Goal: Task Accomplishment & Management: Manage account settings

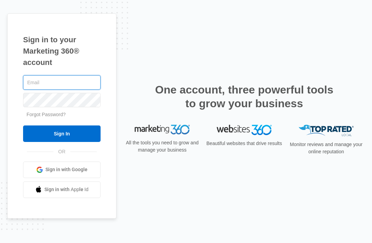
click at [72, 90] on input "text" at bounding box center [61, 82] width 77 height 14
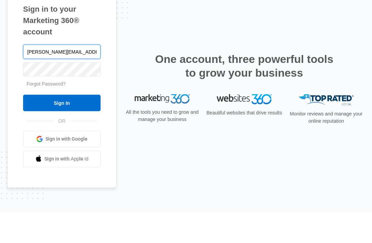
type input "[PERSON_NAME][EMAIL_ADDRESS][DOMAIN_NAME]"
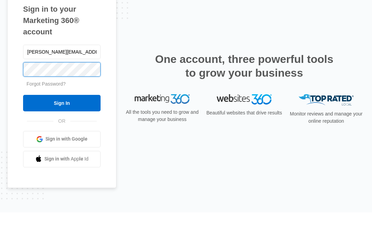
click at [62, 126] on input "Sign In" at bounding box center [61, 134] width 77 height 17
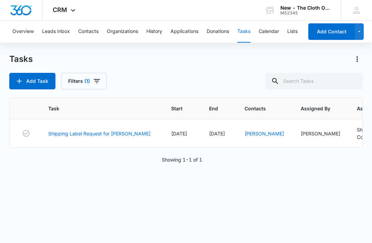
click at [114, 132] on link "Shipping Label Request for J.Brito" at bounding box center [99, 133] width 102 height 7
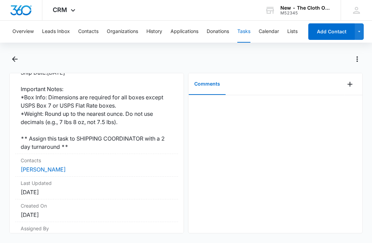
scroll to position [214, 0]
click at [50, 167] on link "Johana Brito" at bounding box center [43, 170] width 45 height 7
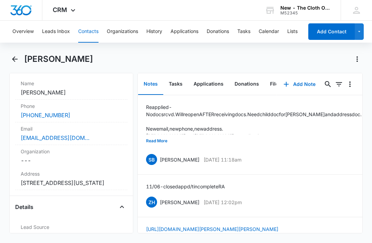
scroll to position [137, 0]
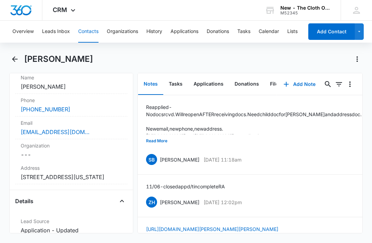
click at [156, 60] on div "Johana Brito" at bounding box center [193, 59] width 338 height 11
copy dd "10440 South Drive Apt 416 Houston Texas 77099"
click at [106, 133] on div "stefany_ventura98@icloud.com" at bounding box center [71, 132] width 101 height 8
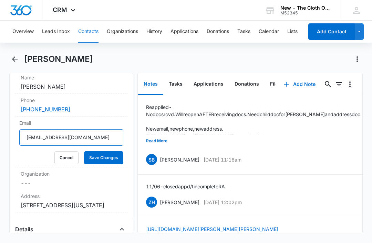
click at [114, 137] on input "stefany_ventura98@icloud.com" at bounding box center [71, 137] width 104 height 17
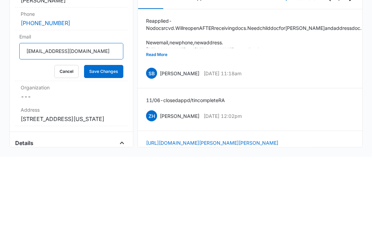
click at [113, 129] on input "stefany_ventura98@icloud.com" at bounding box center [71, 137] width 104 height 17
click at [67, 151] on button "Cancel" at bounding box center [66, 157] width 24 height 13
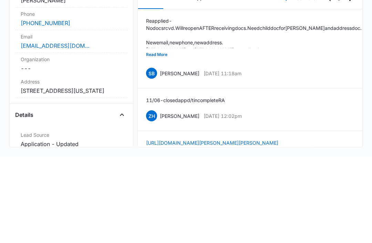
scroll to position [21, 0]
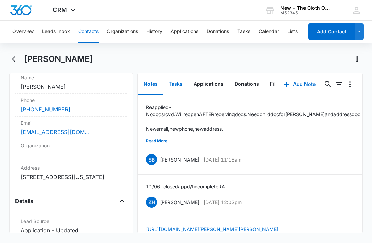
click at [180, 74] on button "Tasks" at bounding box center [175, 84] width 25 height 21
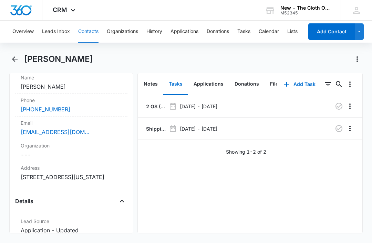
click at [150, 103] on p "2 OS (35x) - Shipped package for J. BRITO (zone #3) **Spanish**" at bounding box center [155, 106] width 21 height 7
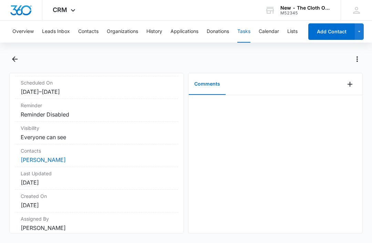
scroll to position [86, 0]
click at [45, 161] on link "Johana Brito" at bounding box center [43, 160] width 45 height 7
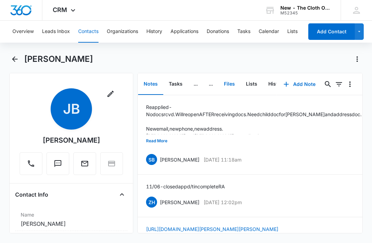
click at [233, 84] on button "Files" at bounding box center [229, 84] width 22 height 21
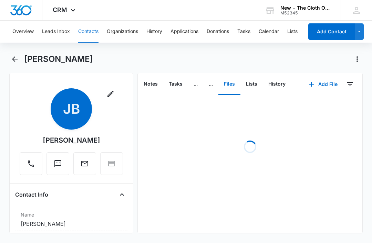
click at [326, 85] on button "Add File" at bounding box center [322, 84] width 43 height 17
click at [319, 107] on div "Upload Files" at bounding box center [314, 106] width 28 height 5
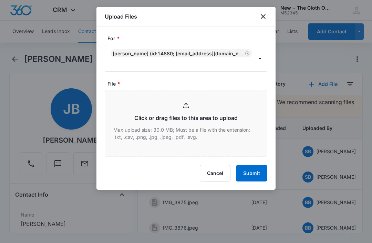
click at [180, 131] on input "File *" at bounding box center [186, 123] width 162 height 66
type input "C:\fakepath\2025-08-11---Johana-Brito---9434636106194283224366.pdf"
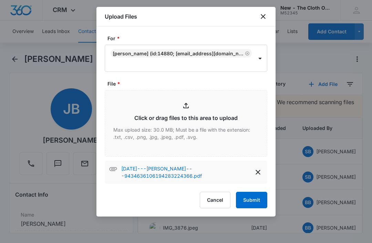
click at [257, 201] on button "Submit" at bounding box center [251, 200] width 31 height 17
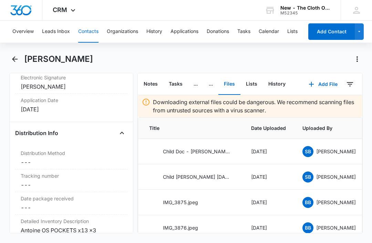
scroll to position [1636, 0]
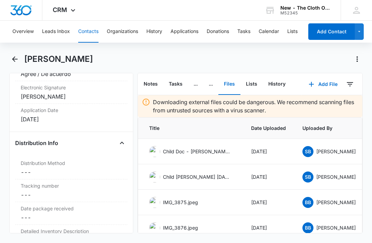
click at [83, 190] on label "Tracking number" at bounding box center [71, 185] width 101 height 7
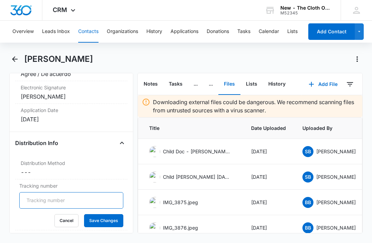
click at [94, 205] on input "Tracking number" at bounding box center [71, 200] width 104 height 17
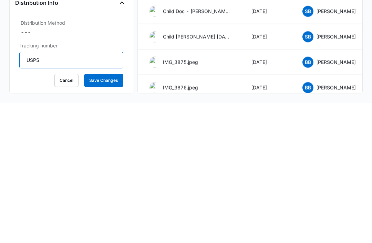
click at [91, 192] on input "USPS" at bounding box center [71, 200] width 104 height 17
paste input "9434636106194283224366"
type input "USPS 9434636106194283224366"
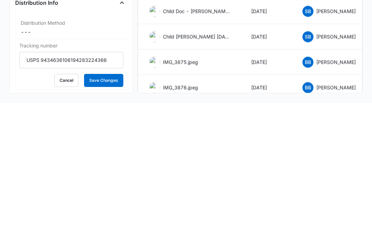
click at [103, 214] on button "Save Changes" at bounding box center [103, 220] width 39 height 13
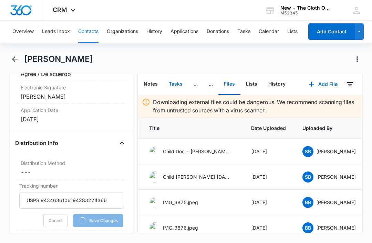
click at [178, 74] on button "Tasks" at bounding box center [175, 84] width 25 height 21
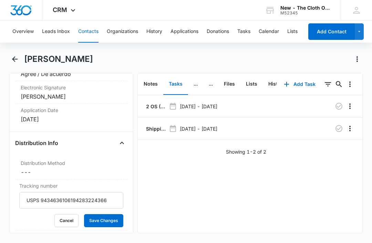
click at [159, 125] on p "Shipping Label Request for J.Brito" at bounding box center [155, 128] width 21 height 7
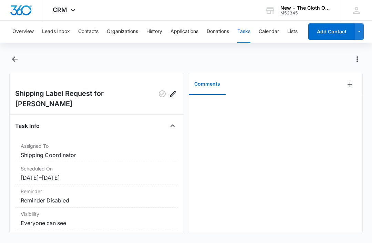
click at [351, 87] on icon "Add Comment" at bounding box center [349, 84] width 8 height 8
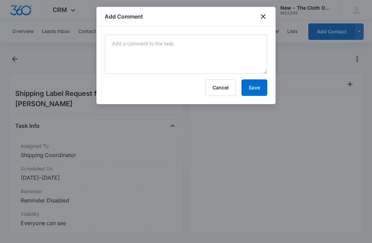
click at [194, 81] on div "Cancel Save" at bounding box center [186, 87] width 162 height 17
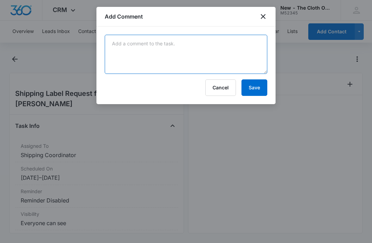
click at [149, 72] on textarea at bounding box center [186, 54] width 162 height 39
click at [136, 51] on textarea at bounding box center [186, 54] width 162 height 39
paste textarea "9434636106194283224366"
type textarea "9434636106194283224366"
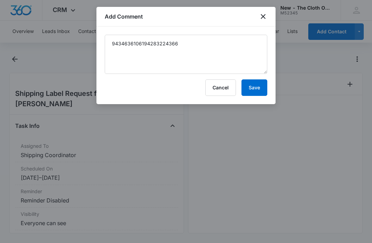
click at [255, 86] on button "Save" at bounding box center [254, 87] width 26 height 17
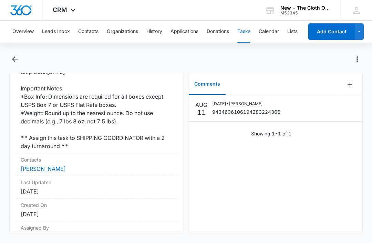
scroll to position [214, 0]
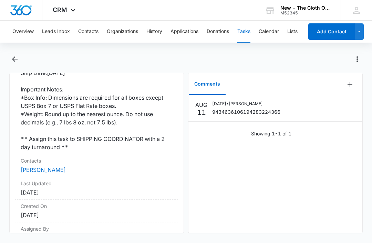
click at [46, 167] on link "Johana Brito" at bounding box center [43, 170] width 45 height 7
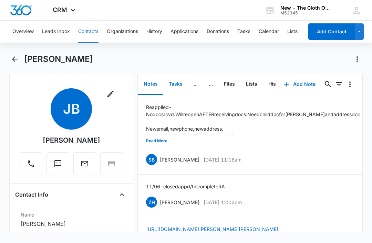
click at [179, 83] on button "Tasks" at bounding box center [175, 84] width 25 height 21
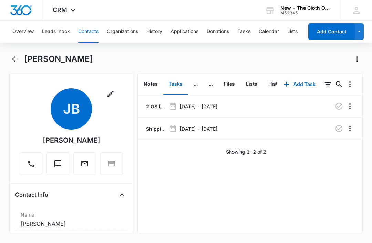
click at [339, 131] on icon "button" at bounding box center [338, 129] width 8 height 8
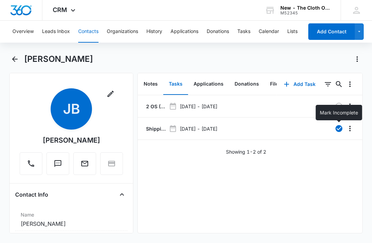
click at [245, 32] on button "Tasks" at bounding box center [243, 32] width 13 height 22
